Goal: Find specific page/section: Find specific page/section

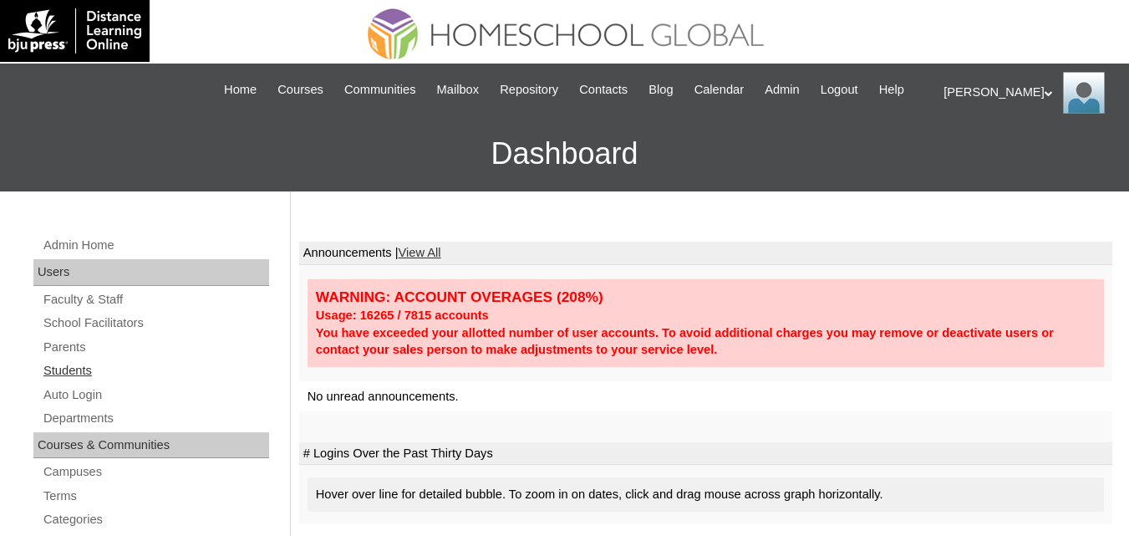
click at [80, 381] on link "Students" at bounding box center [155, 370] width 227 height 21
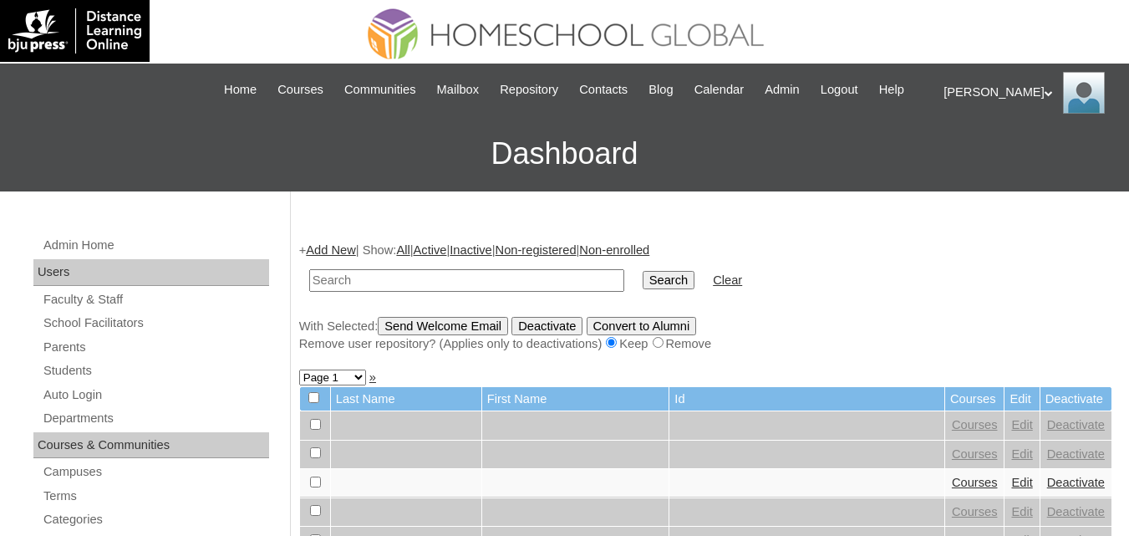
click at [406, 292] on input "text" at bounding box center [466, 280] width 315 height 23
drag, startPoint x: 373, startPoint y: 305, endPoint x: 140, endPoint y: 291, distance: 234.3
paste input "Izaac"
type input "[PERSON_NAME]"
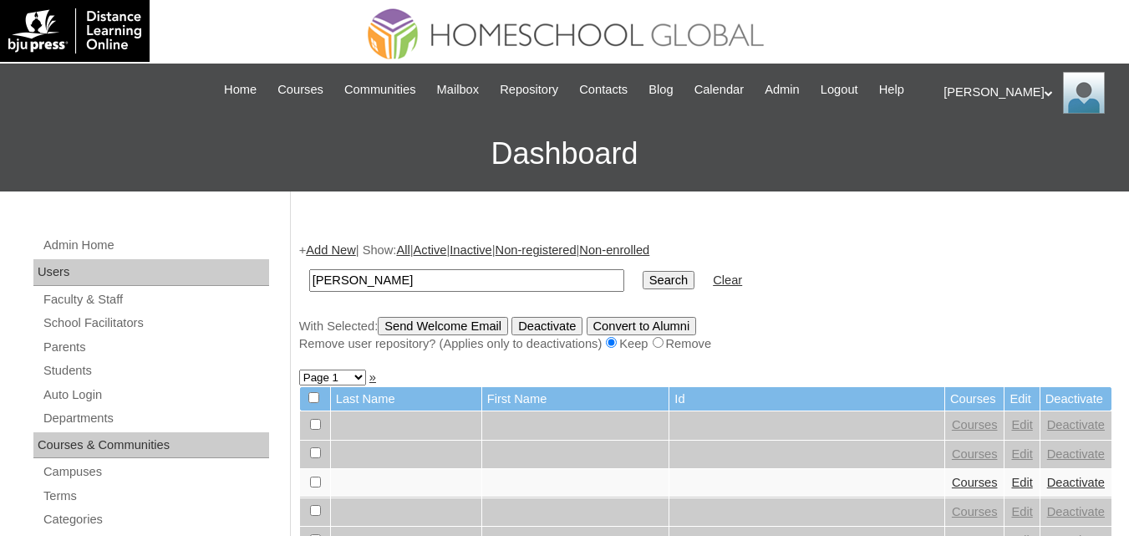
click at [642, 289] on input "Search" at bounding box center [668, 280] width 52 height 18
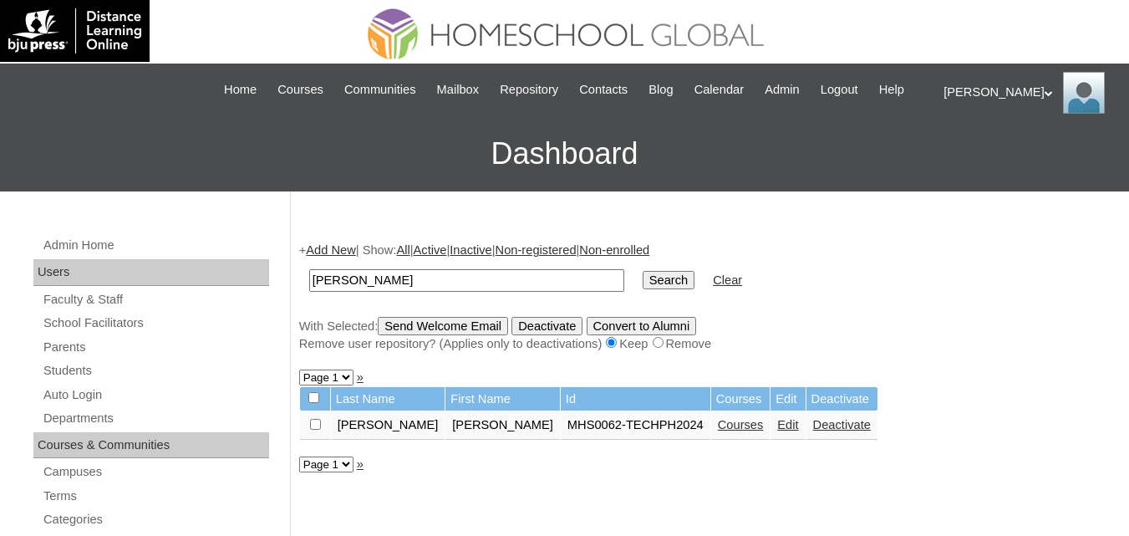
click at [718, 431] on link "Courses" at bounding box center [741, 424] width 46 height 13
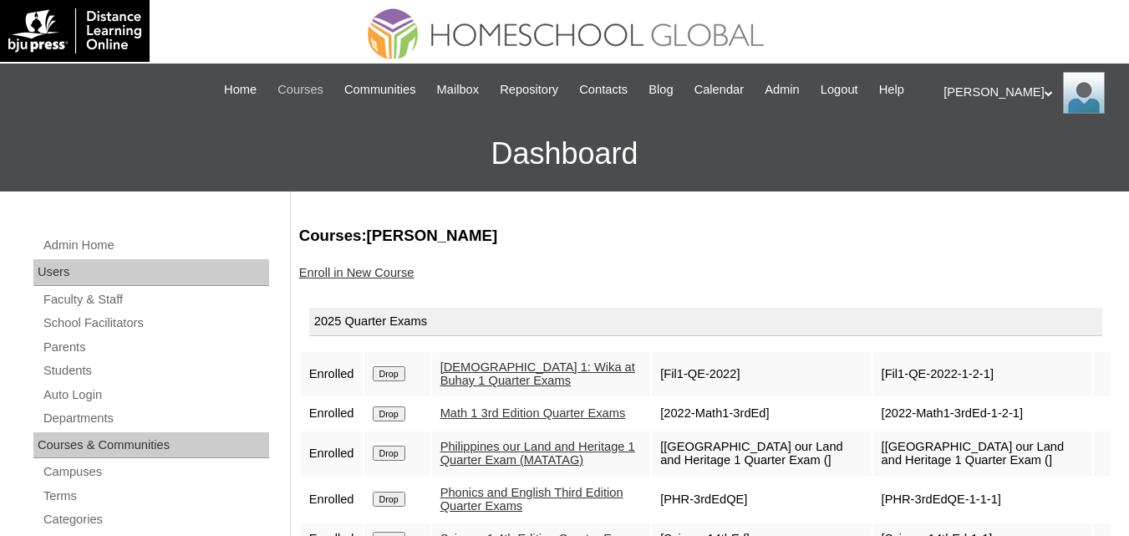
click at [297, 86] on span "Courses" at bounding box center [300, 89] width 46 height 19
